Goal: Find specific page/section: Find specific page/section

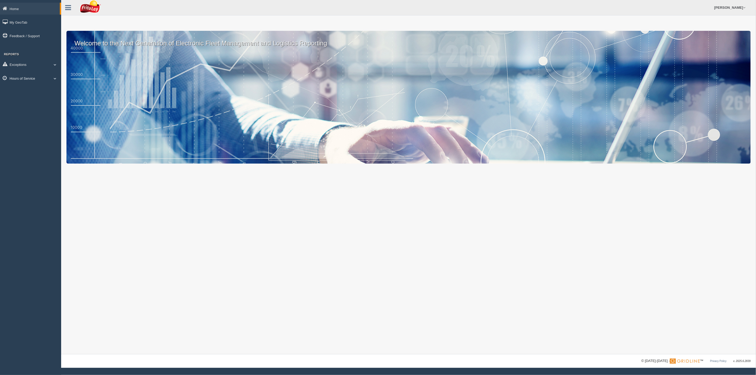
click at [20, 78] on link "Hours of Service" at bounding box center [30, 78] width 61 height 12
drag, startPoint x: 31, startPoint y: 112, endPoint x: 18, endPoint y: 115, distance: 13.3
click at [31, 112] on link "HOS Violations" at bounding box center [35, 110] width 50 height 10
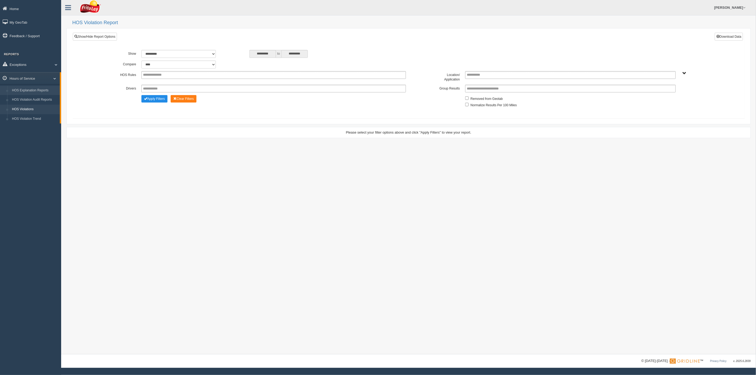
click at [28, 90] on link "HOS Explanation Reports" at bounding box center [35, 91] width 50 height 10
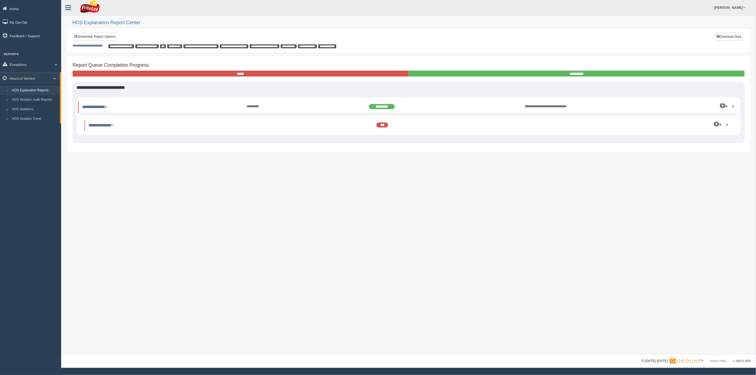
click at [731, 109] on div "*" at bounding box center [683, 106] width 104 height 5
click at [107, 105] on link "**********" at bounding box center [94, 107] width 24 height 4
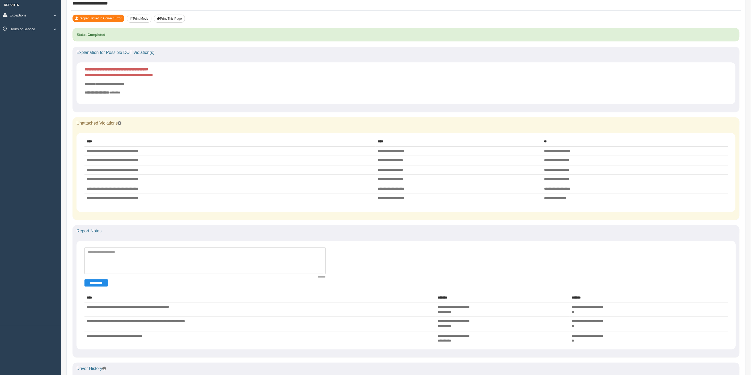
scroll to position [59, 0]
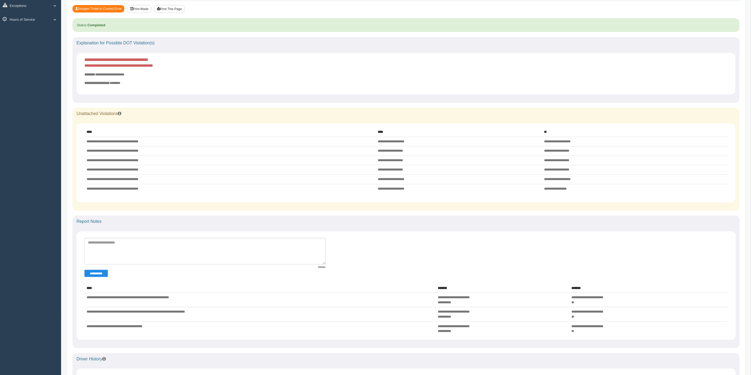
click at [28, 192] on div "Home My GeoTab Feedback / Support Reports Exceptions Critical Engine Events Cri…" at bounding box center [30, 128] width 61 height 375
